Goal: Transaction & Acquisition: Purchase product/service

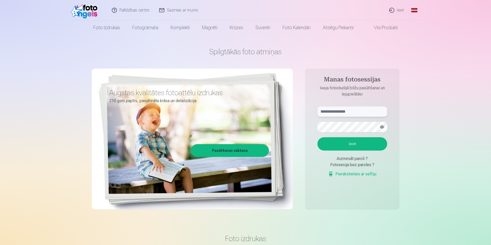
click at [367, 112] on input "text" at bounding box center [352, 112] width 70 height 10
type input "**********"
click at [317, 137] on button "Ieiet" at bounding box center [352, 143] width 70 height 13
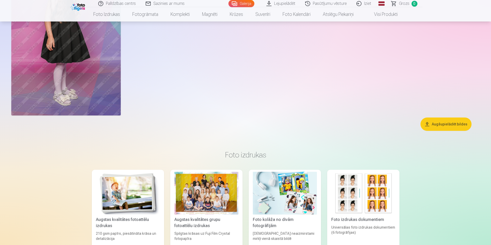
scroll to position [5227, 0]
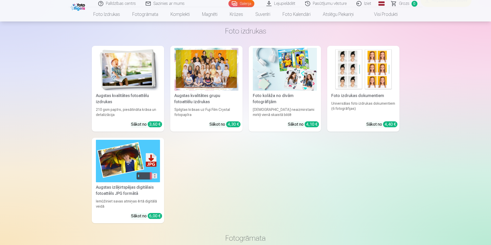
click at [213, 76] on div at bounding box center [206, 69] width 64 height 43
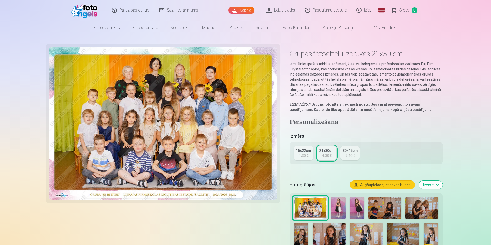
click at [130, 121] on img at bounding box center [163, 123] width 229 height 153
click at [305, 152] on div "15x22cm" at bounding box center [303, 150] width 15 height 5
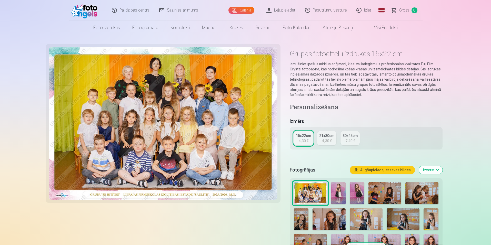
click at [324, 137] on div "21x30cm" at bounding box center [326, 135] width 15 height 5
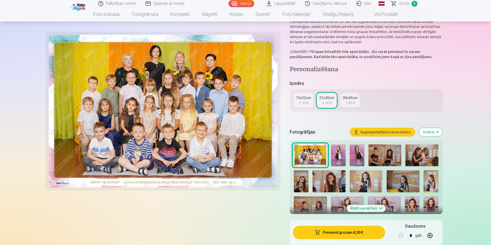
scroll to position [154, 0]
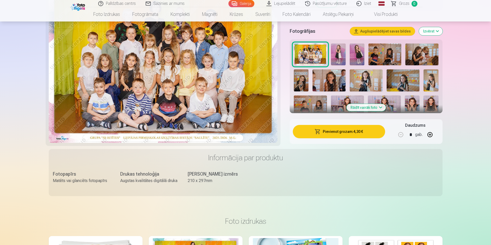
click at [355, 133] on button "Pievienot grozam : 4,30 €" at bounding box center [339, 131] width 92 height 13
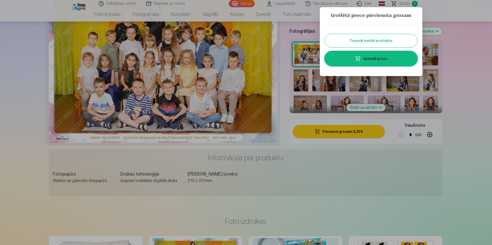
click at [368, 45] on button "Turpināt meklēt produktus" at bounding box center [371, 40] width 92 height 13
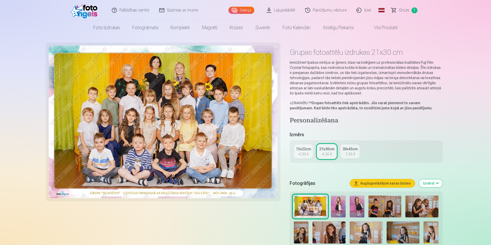
scroll to position [0, 0]
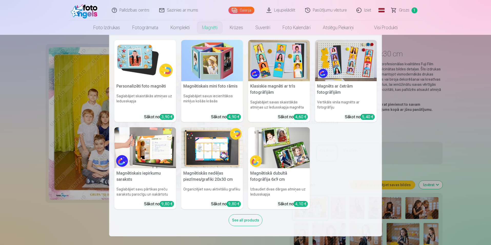
click at [145, 71] on img at bounding box center [145, 60] width 62 height 41
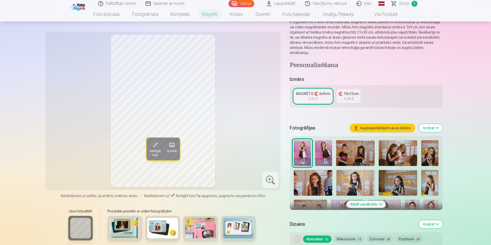
scroll to position [51, 0]
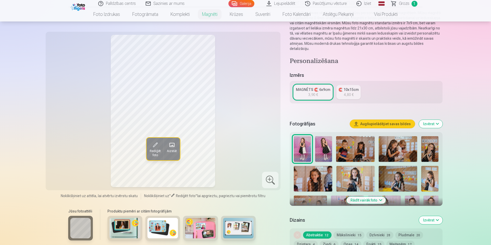
click at [369, 197] on button "Rādīt vairāk foto" at bounding box center [365, 200] width 39 height 7
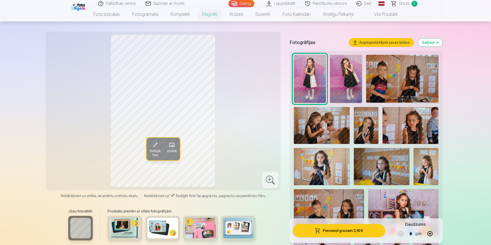
scroll to position [128, 0]
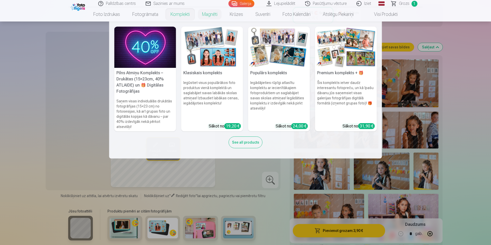
click at [143, 79] on h5 "Pilns Atmiņu Komplekts – Drukātas (15×23cm, 40% ATLAIDE) un 🎁 Digitālas Fotogrā…" at bounding box center [145, 82] width 62 height 29
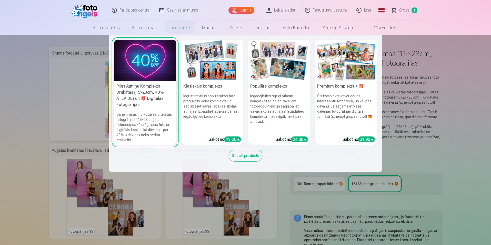
click at [247, 153] on div "See all products" at bounding box center [246, 156] width 34 height 12
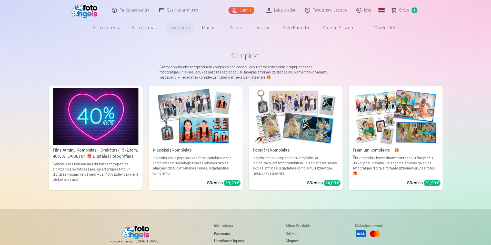
click at [202, 110] on img at bounding box center [196, 116] width 86 height 57
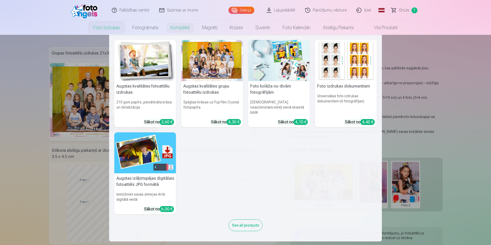
click at [163, 119] on div "3,60 €" at bounding box center [167, 122] width 14 height 6
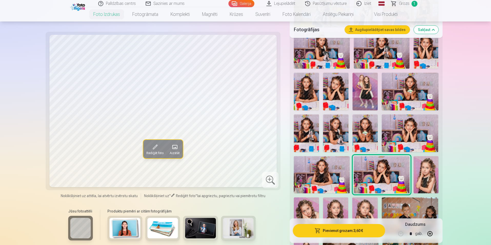
scroll to position [359, 0]
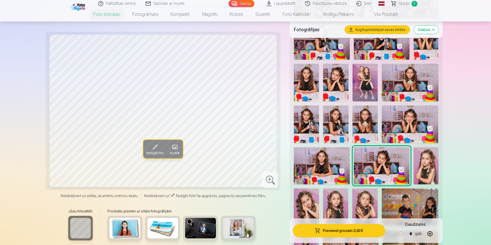
click at [367, 85] on img at bounding box center [364, 83] width 25 height 38
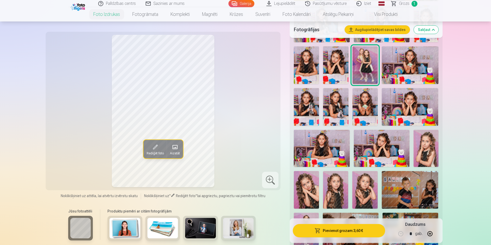
scroll to position [410, 0]
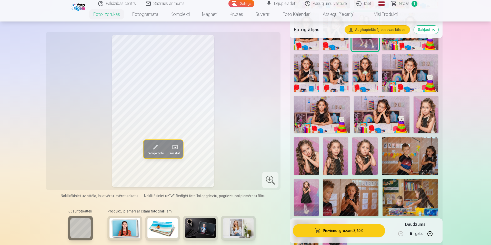
click at [150, 147] on button "Rediģēt foto" at bounding box center [154, 149] width 23 height 18
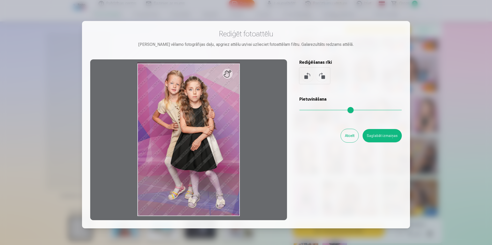
click at [348, 135] on button "Atcelt" at bounding box center [350, 135] width 18 height 13
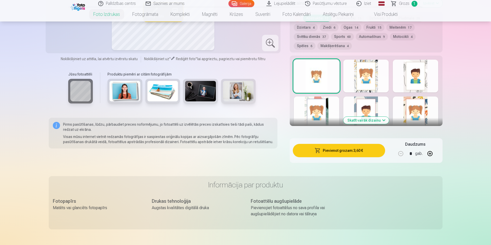
scroll to position [692, 0]
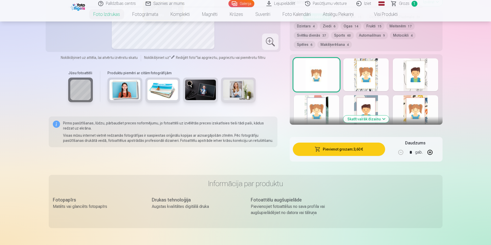
click at [372, 120] on button "Skatīt vairāk dizainu" at bounding box center [366, 119] width 46 height 7
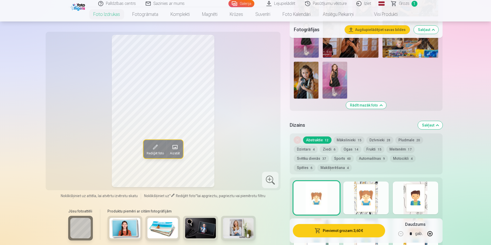
scroll to position [564, 0]
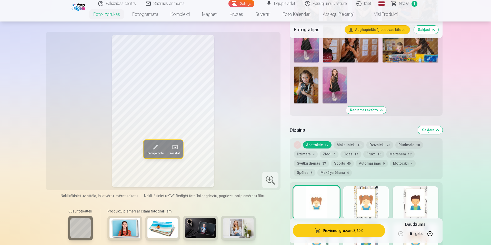
click at [326, 153] on button "Ziedi 6" at bounding box center [328, 154] width 19 height 7
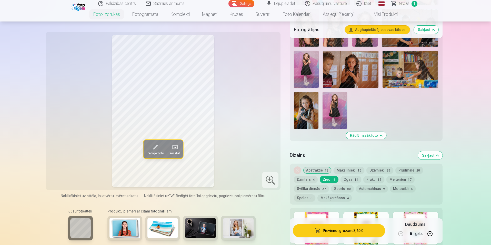
scroll to position [538, 0]
click at [402, 178] on button "Meitenēm 17" at bounding box center [400, 179] width 28 height 7
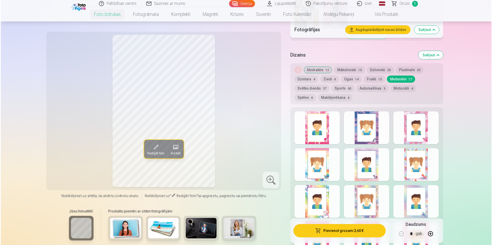
scroll to position [692, 0]
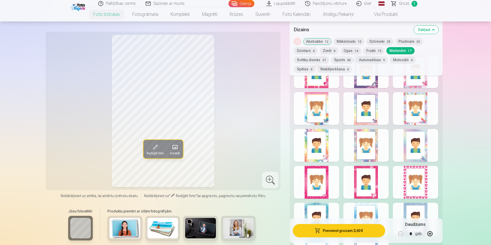
click at [336, 231] on button "Pievienot grozam : 3,60 €" at bounding box center [339, 230] width 92 height 13
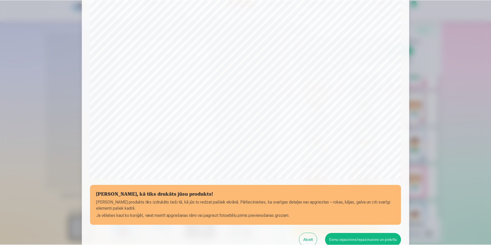
scroll to position [77, 0]
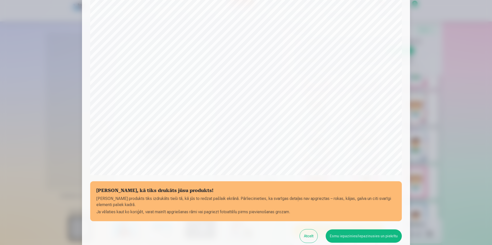
click at [347, 237] on button "Esmu iepazinies/iepazinusies un piekrītu" at bounding box center [364, 236] width 76 height 13
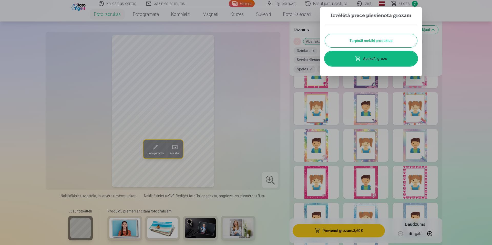
click at [370, 42] on button "Turpināt meklēt produktus" at bounding box center [371, 40] width 92 height 13
